Goal: Check status

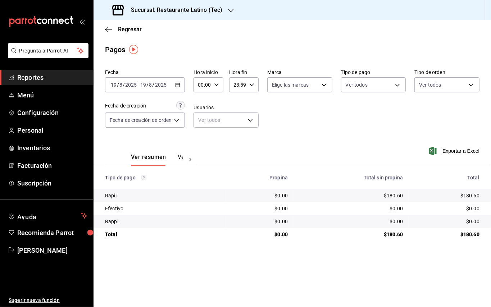
click at [223, 10] on div "Sucursal: Restaurante Latino (Tec)" at bounding box center [167, 10] width 137 height 20
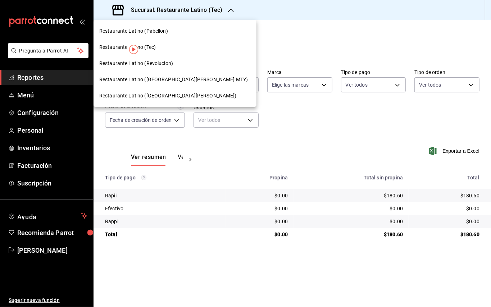
click at [157, 78] on span "Restaurante Latino ([GEOGRAPHIC_DATA][PERSON_NAME] MTY)" at bounding box center [173, 80] width 148 height 8
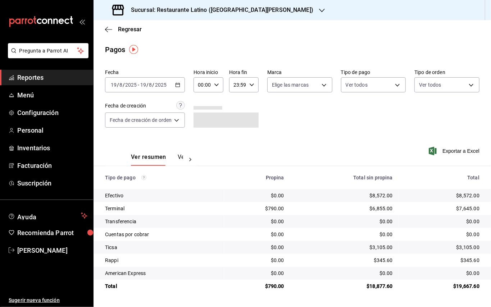
click at [180, 87] on \(Stroke\) "button" at bounding box center [177, 85] width 4 height 4
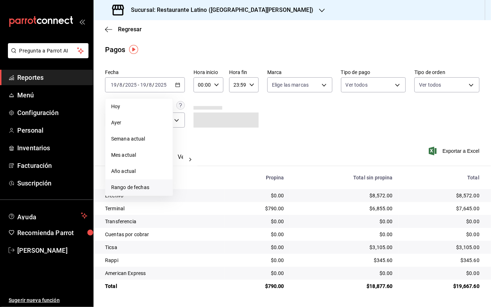
click at [128, 180] on li "Rango de fechas" at bounding box center [138, 187] width 67 height 16
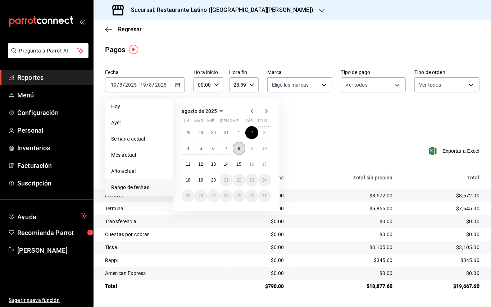
click at [239, 144] on button "8" at bounding box center [239, 148] width 13 height 13
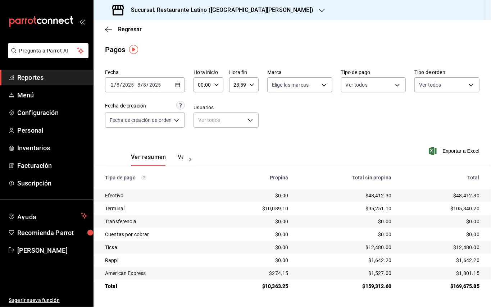
click at [251, 14] on div "Sucursal: Restaurante Latino ([GEOGRAPHIC_DATA][PERSON_NAME])" at bounding box center [213, 10] width 228 height 20
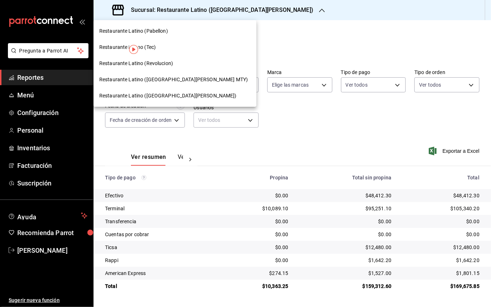
click at [170, 37] on div "Restaurante Latino (Pabellon)" at bounding box center [174, 31] width 163 height 16
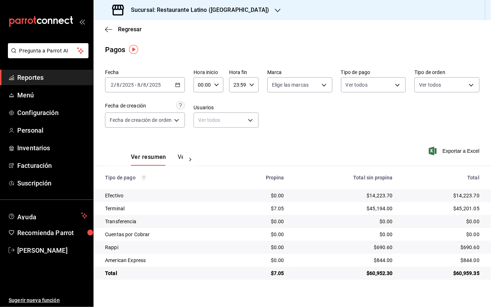
click at [198, 2] on div "Sucursal: Restaurante Latino ([GEOGRAPHIC_DATA])" at bounding box center [191, 10] width 184 height 20
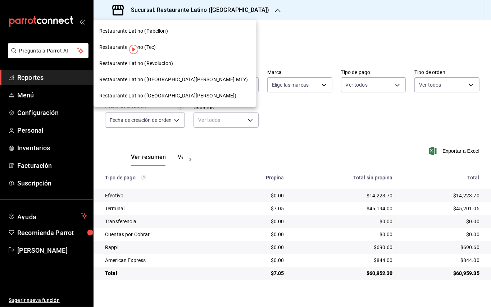
click at [167, 94] on span "Restaurante Latino ([GEOGRAPHIC_DATA][PERSON_NAME])" at bounding box center [167, 96] width 137 height 8
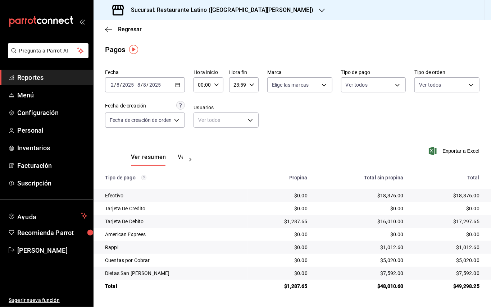
click at [234, 11] on h3 "Sucursal: Restaurante Latino ([GEOGRAPHIC_DATA][PERSON_NAME])" at bounding box center [219, 10] width 188 height 9
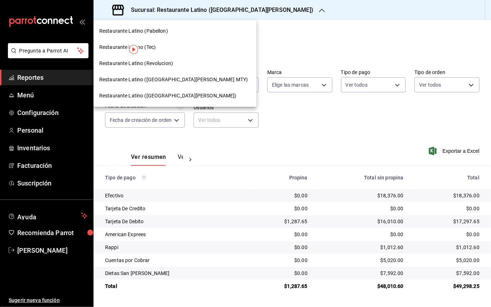
click at [171, 52] on div "Restaurante Latino (Tec)" at bounding box center [174, 47] width 163 height 16
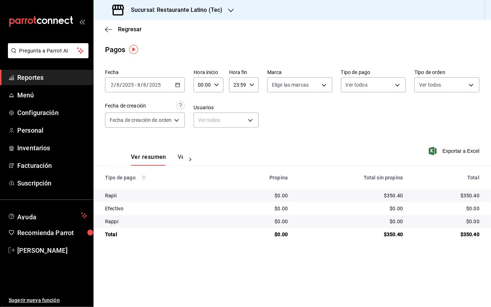
click at [55, 78] on span "Reportes" at bounding box center [52, 78] width 70 height 10
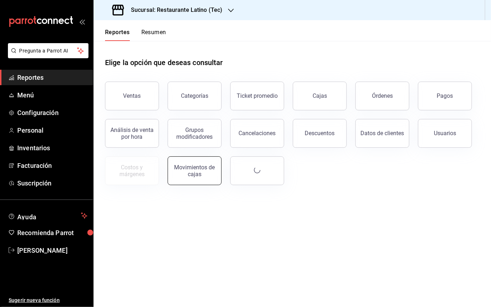
click at [201, 168] on div "Movimientos de cajas" at bounding box center [194, 171] width 45 height 14
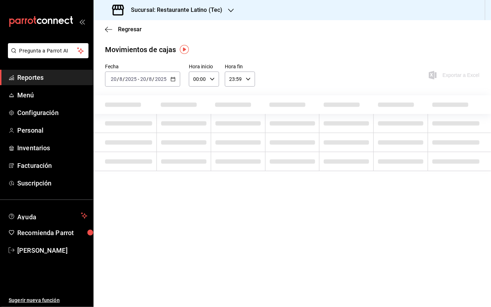
click at [203, 13] on h3 "Sucursal: Restaurante Latino (Tec)" at bounding box center [173, 10] width 97 height 9
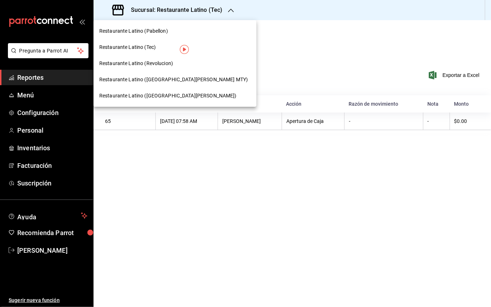
click at [170, 96] on div "Restaurante Latino ([GEOGRAPHIC_DATA][PERSON_NAME])" at bounding box center [174, 96] width 151 height 8
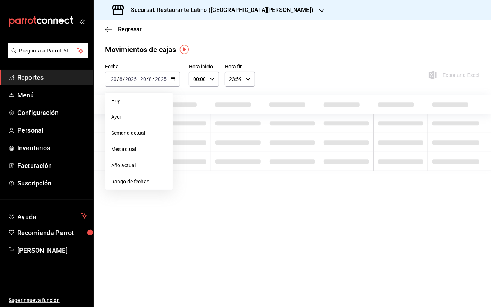
click at [138, 112] on li "Ayer" at bounding box center [138, 117] width 67 height 16
